Goal: Contribute content: Add original content to the website for others to see

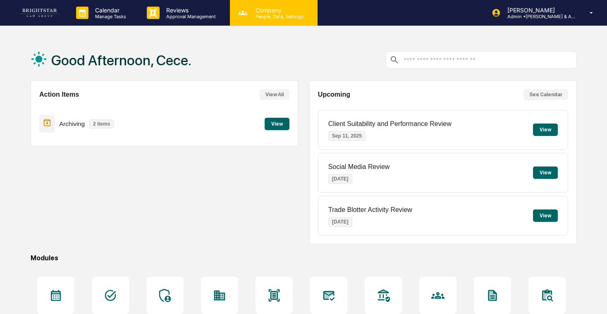
click at [253, 24] on div "Company People, Data, Settings" at bounding box center [274, 13] width 88 height 26
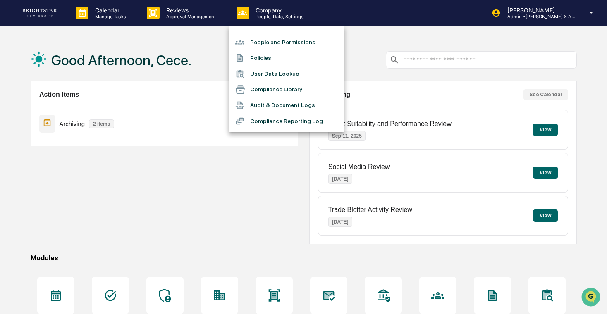
click at [290, 92] on li "Compliance Library" at bounding box center [287, 90] width 116 height 16
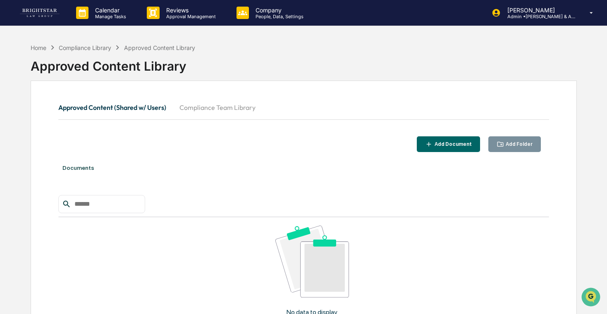
click at [226, 96] on div "Approved Content (Shared w/ Users) Compliance Team Library Add Document Add Fol…" at bounding box center [304, 239] width 546 height 316
click at [226, 111] on button "Compliance Team Library" at bounding box center [217, 108] width 89 height 20
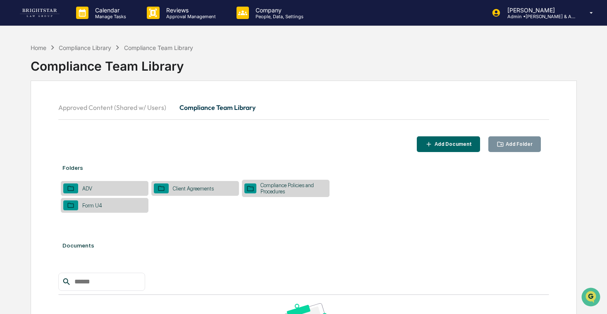
click at [266, 185] on div "Compliance Policies and Procedures" at bounding box center [291, 188] width 71 height 12
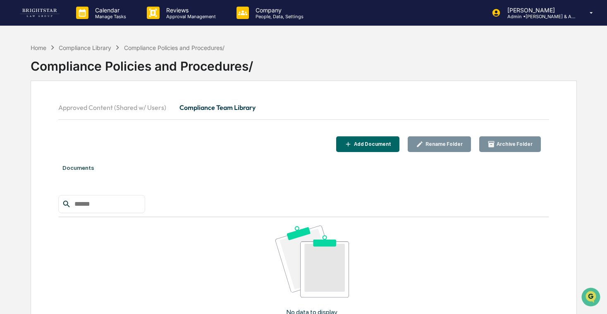
click at [211, 105] on button "Compliance Team Library" at bounding box center [217, 108] width 89 height 20
click at [120, 114] on button "Approved Content (Shared w/ Users)" at bounding box center [115, 108] width 115 height 20
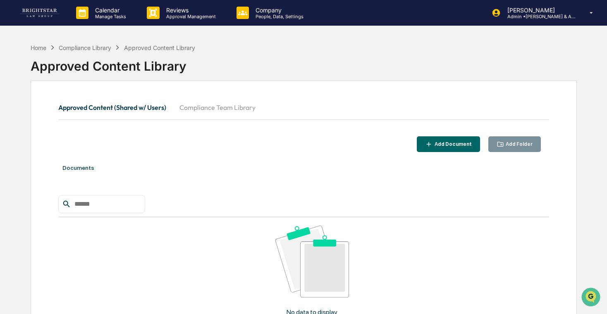
click at [220, 113] on button "Compliance Team Library" at bounding box center [217, 108] width 89 height 20
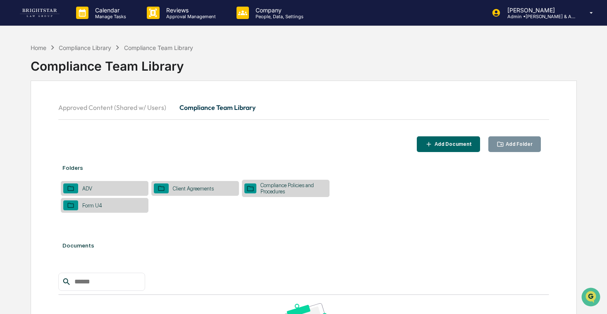
click at [167, 191] on div at bounding box center [161, 189] width 15 height 10
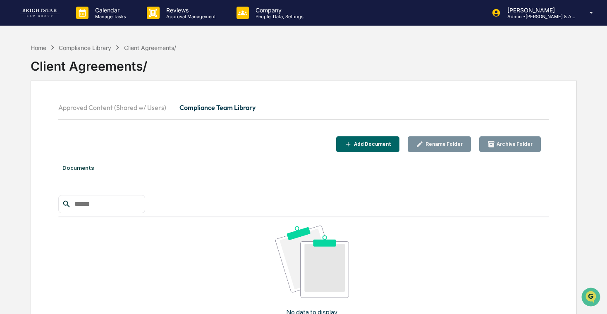
click at [110, 109] on button "Approved Content (Shared w/ Users)" at bounding box center [115, 108] width 115 height 20
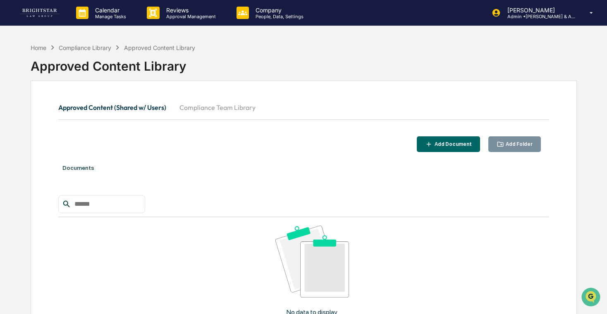
click at [220, 109] on button "Compliance Team Library" at bounding box center [217, 108] width 89 height 20
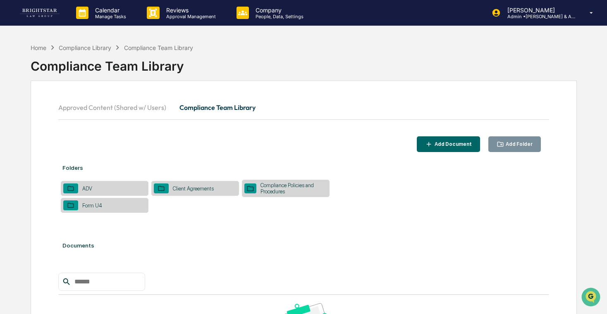
click at [114, 196] on div "ADV" at bounding box center [105, 188] width 88 height 15
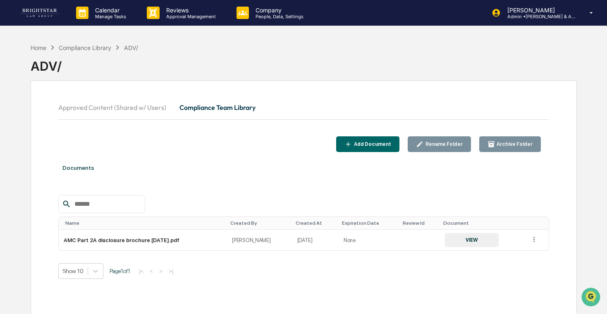
click at [135, 107] on button "Approved Content (Shared w/ Users)" at bounding box center [115, 108] width 115 height 20
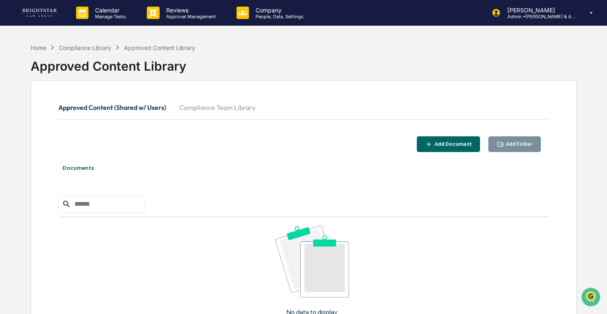
click at [192, 106] on button "Compliance Team Library" at bounding box center [217, 108] width 89 height 20
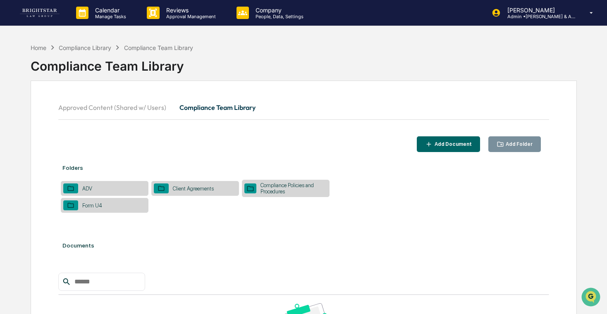
click at [115, 189] on div "ADV" at bounding box center [105, 188] width 88 height 15
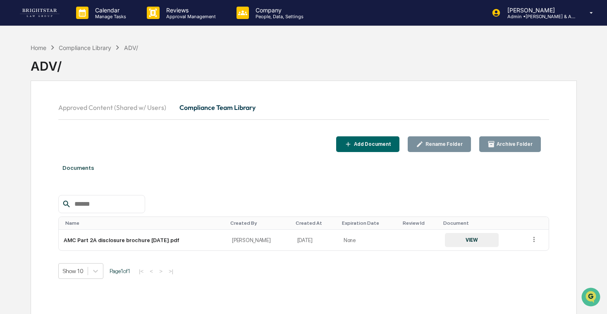
click at [126, 108] on button "Approved Content (Shared w/ Users)" at bounding box center [115, 108] width 115 height 20
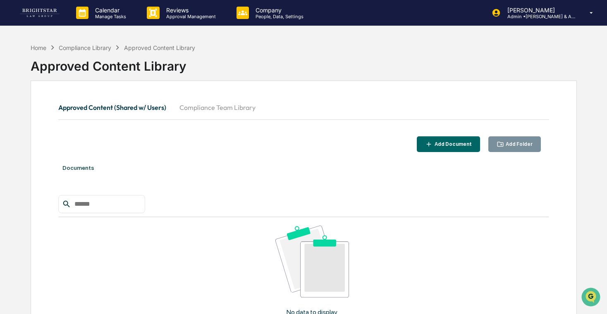
click at [216, 108] on button "Compliance Team Library" at bounding box center [217, 108] width 89 height 20
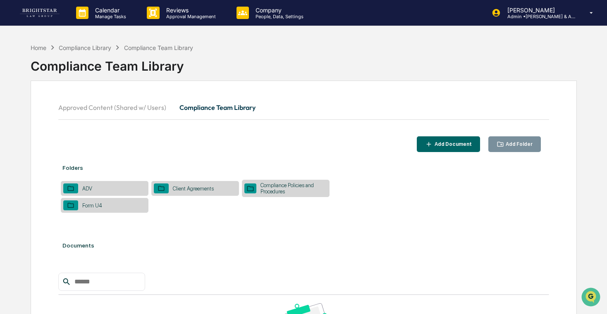
click at [291, 192] on div "Compliance Policies and Procedures" at bounding box center [291, 188] width 71 height 12
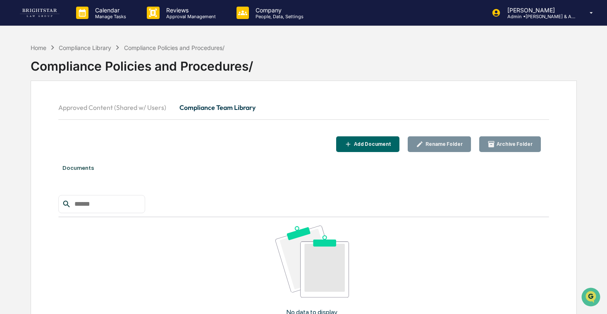
click at [360, 147] on div "Add Document" at bounding box center [367, 145] width 47 height 8
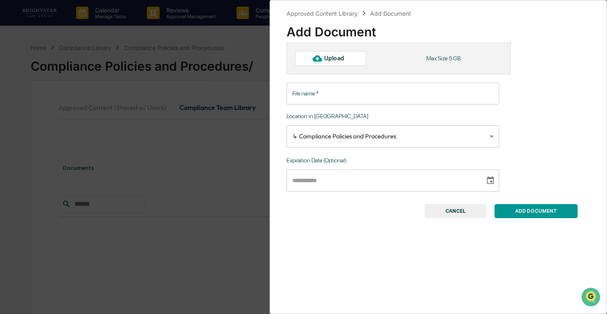
click at [338, 60] on div "Upload" at bounding box center [337, 58] width 27 height 7
type input "**********"
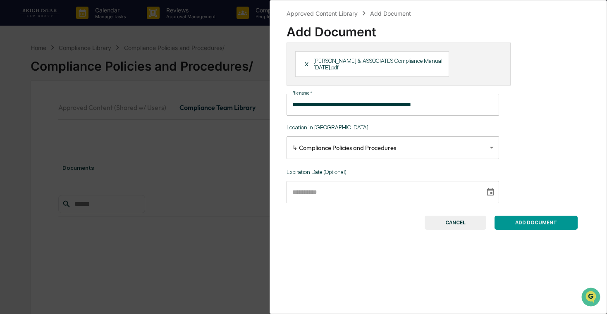
click at [533, 228] on button "ADD DOCUMENT" at bounding box center [535, 223] width 83 height 14
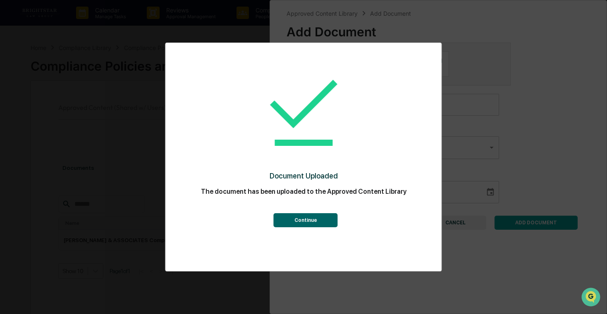
click at [319, 216] on button "Continue" at bounding box center [306, 220] width 64 height 14
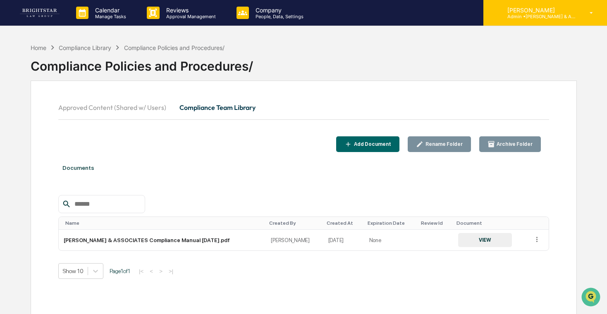
click at [535, 22] on div "[PERSON_NAME] Admin • [PERSON_NAME] & Associates" at bounding box center [545, 13] width 124 height 26
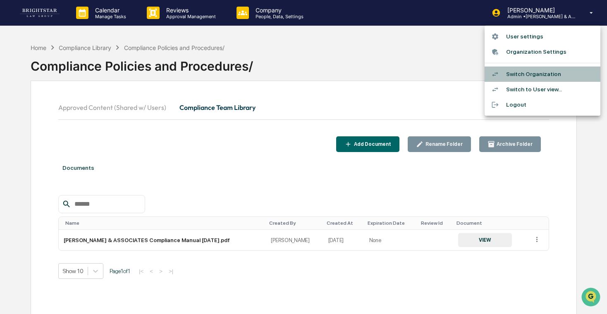
click at [531, 71] on li "Switch Organization" at bounding box center [542, 74] width 116 height 15
